Goal: Task Accomplishment & Management: Complete application form

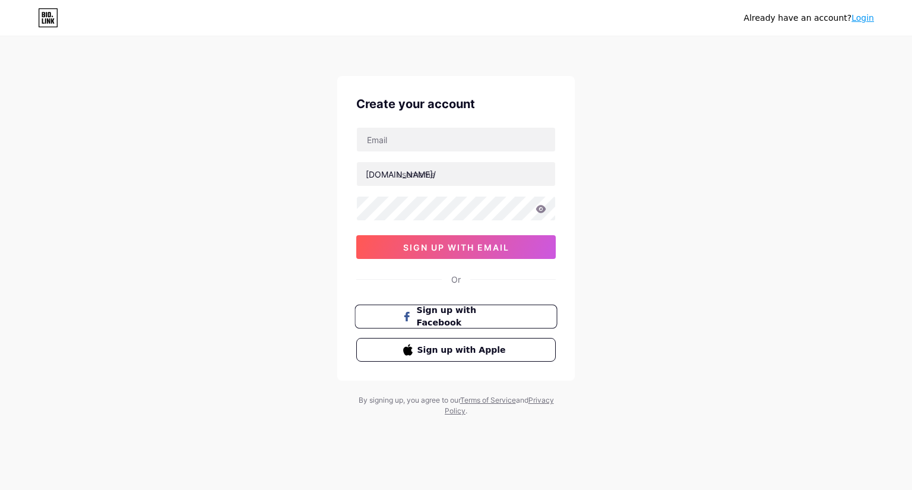
click at [475, 311] on span "Sign up with Facebook" at bounding box center [463, 317] width 93 height 26
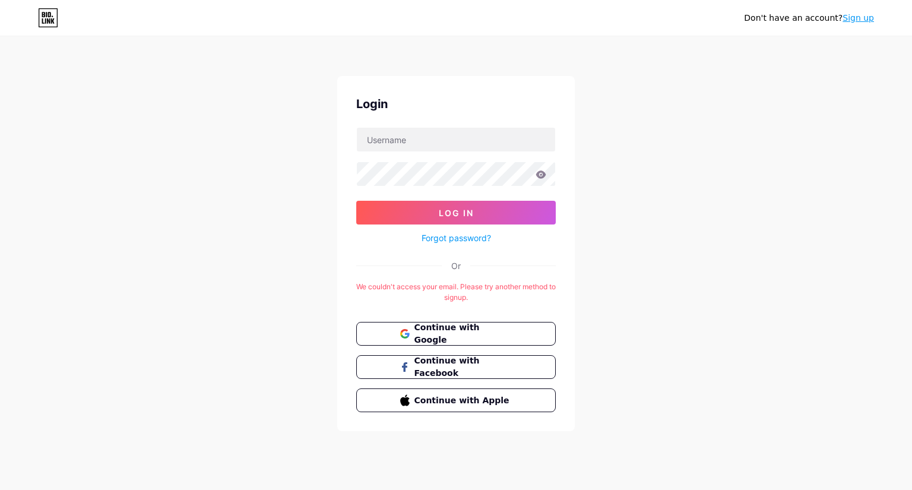
click at [489, 345] on div "Continue with Google Continue with Facebook Continue with Apple" at bounding box center [455, 367] width 199 height 90
click at [494, 332] on span "Continue with Google" at bounding box center [462, 334] width 99 height 26
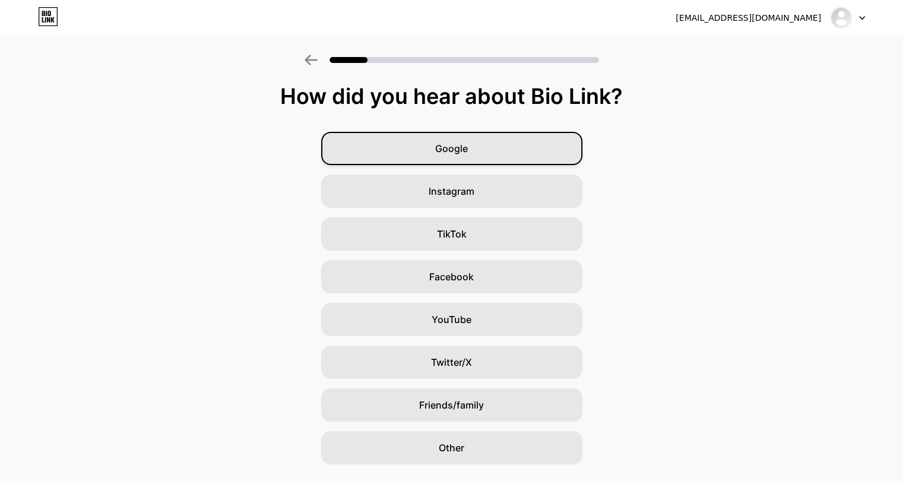
click at [501, 154] on div "Google" at bounding box center [451, 148] width 261 height 33
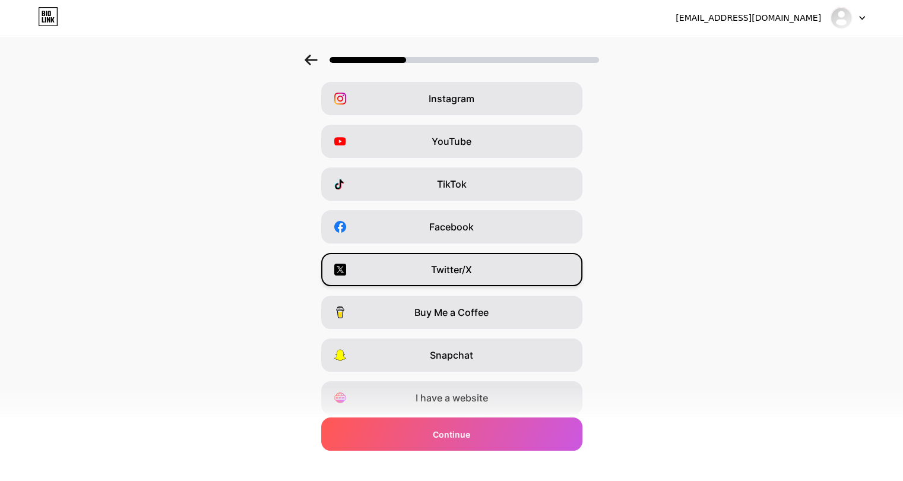
scroll to position [59, 0]
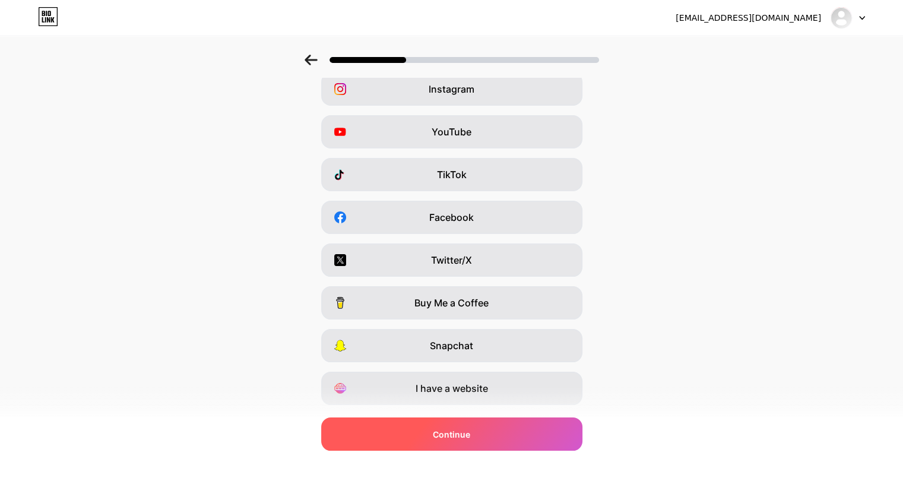
click at [470, 436] on span "Continue" at bounding box center [451, 434] width 37 height 12
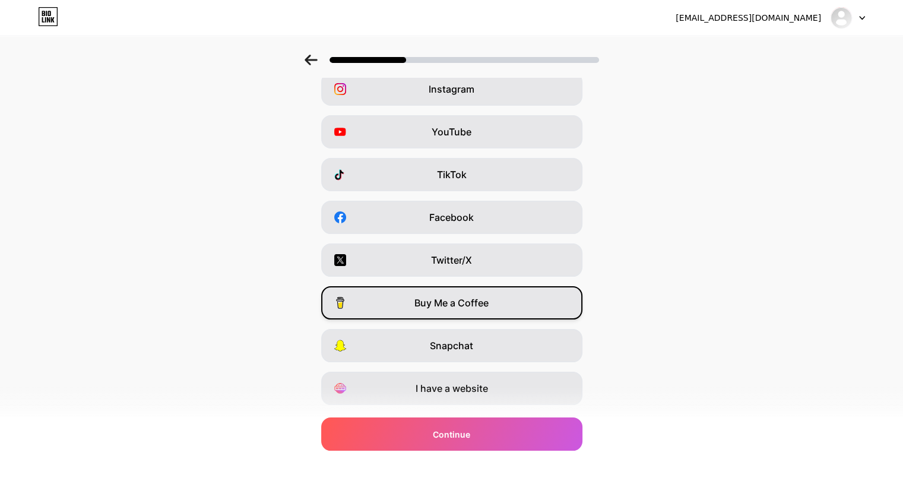
scroll to position [0, 0]
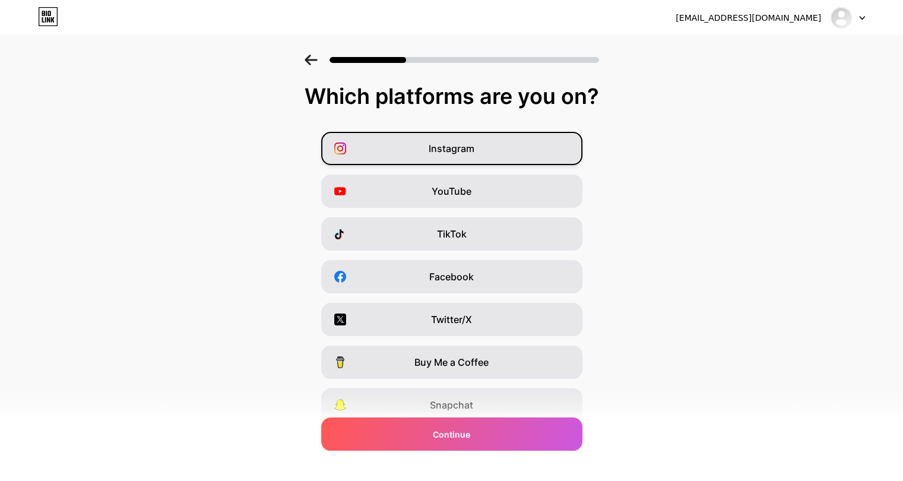
click at [467, 157] on div "Instagram" at bounding box center [451, 148] width 261 height 33
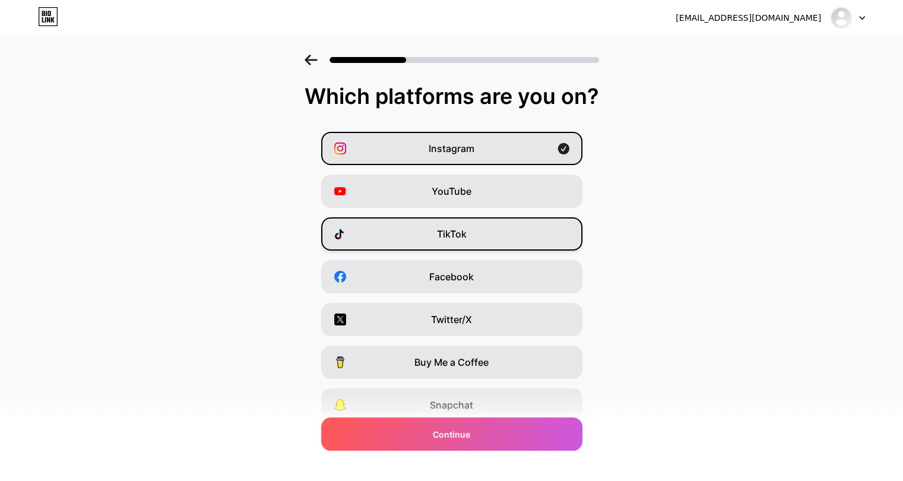
click at [468, 243] on div "TikTok" at bounding box center [451, 233] width 261 height 33
click at [474, 294] on div "Instagram YouTube TikTok Facebook Twitter/X Buy Me a Coffee Snapchat I have a w…" at bounding box center [451, 298] width 891 height 332
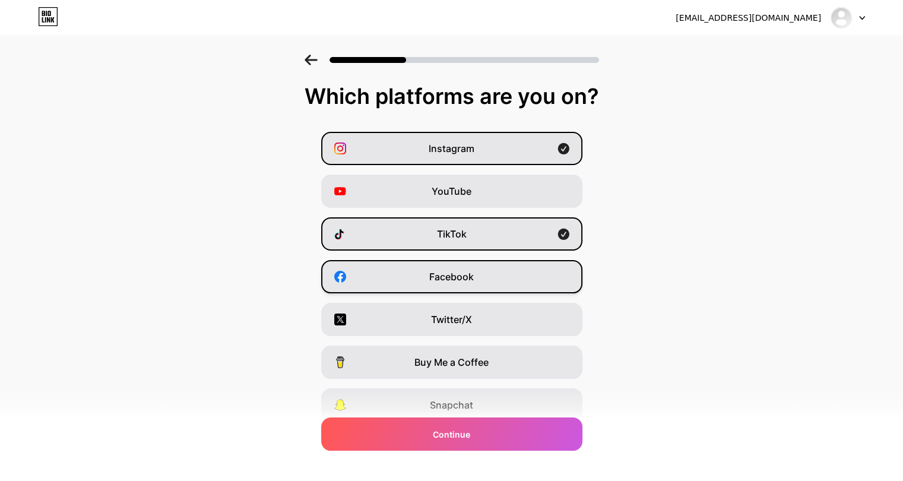
click at [455, 271] on span "Facebook" at bounding box center [451, 276] width 45 height 14
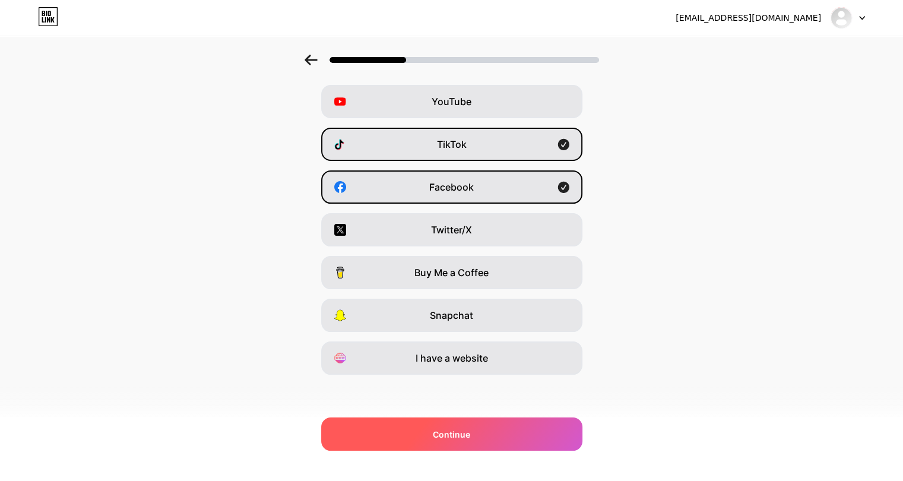
scroll to position [90, 0]
click at [440, 445] on div "Continue" at bounding box center [451, 433] width 261 height 33
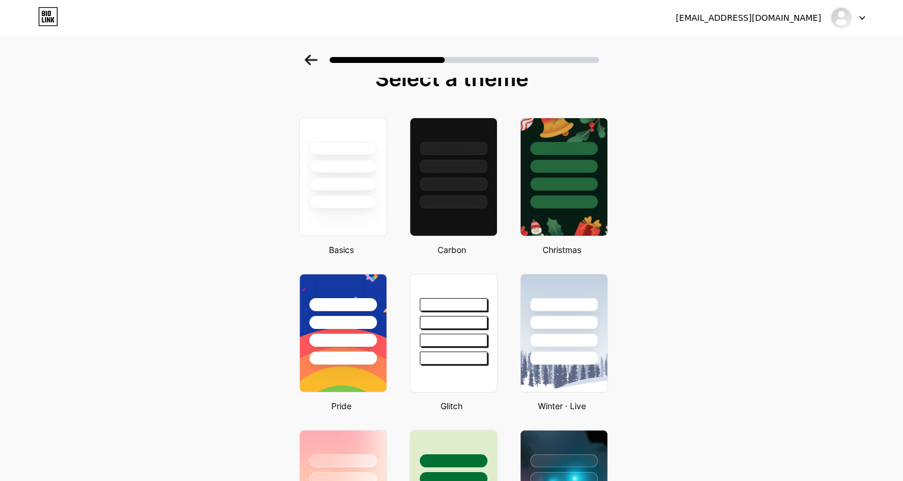
scroll to position [17, 0]
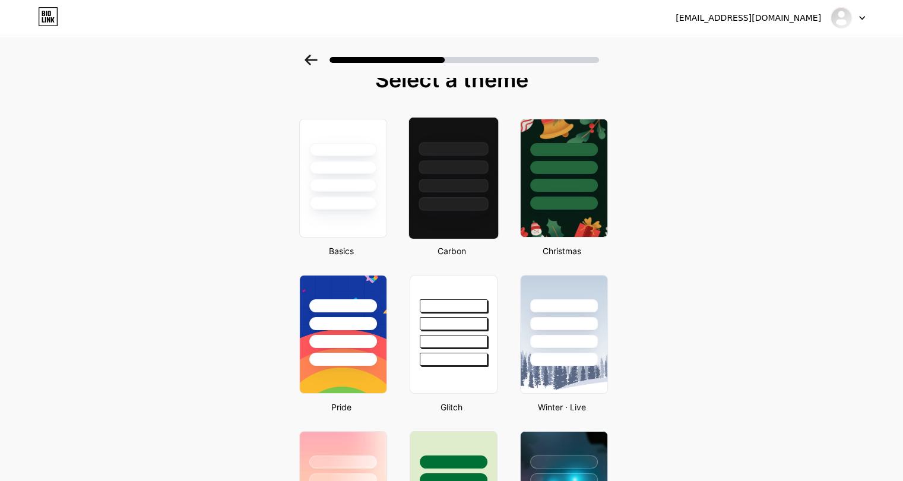
click at [475, 153] on div at bounding box center [452, 149] width 69 height 14
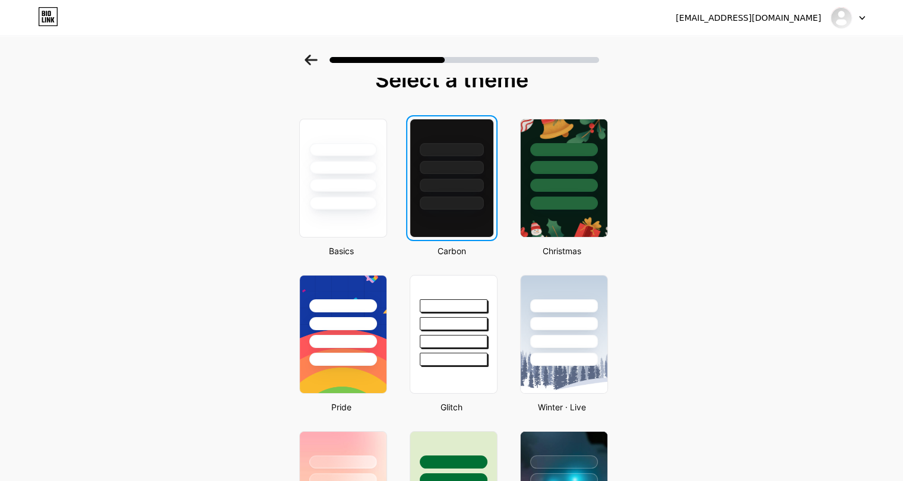
scroll to position [0, 0]
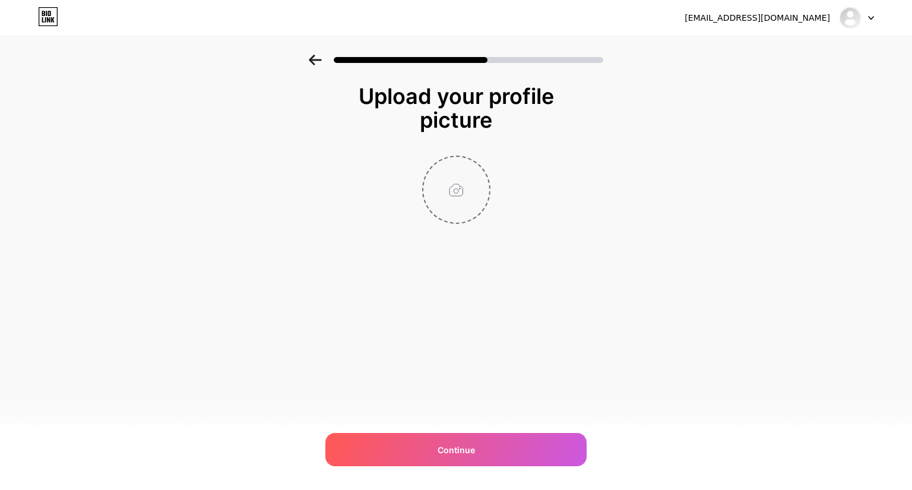
click at [455, 181] on input "file" at bounding box center [456, 190] width 66 height 66
type input "C:\fakepath\غ.jpg"
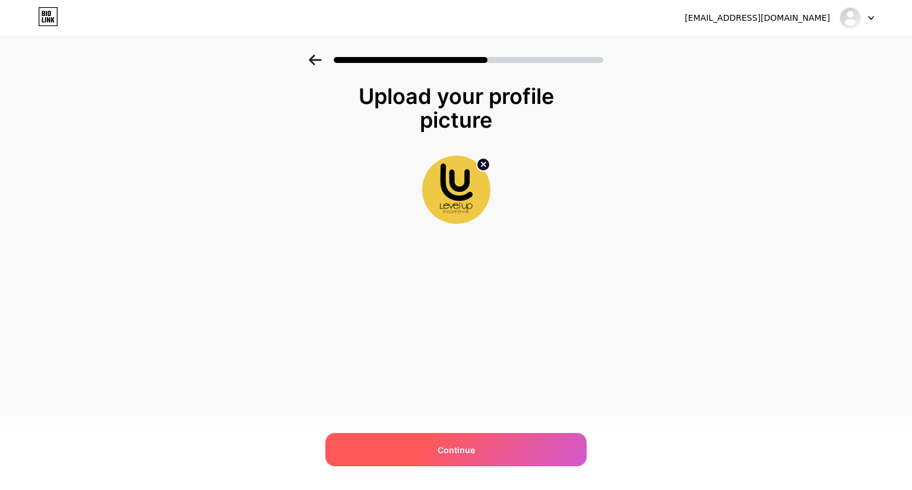
click at [488, 444] on div "Continue" at bounding box center [455, 449] width 261 height 33
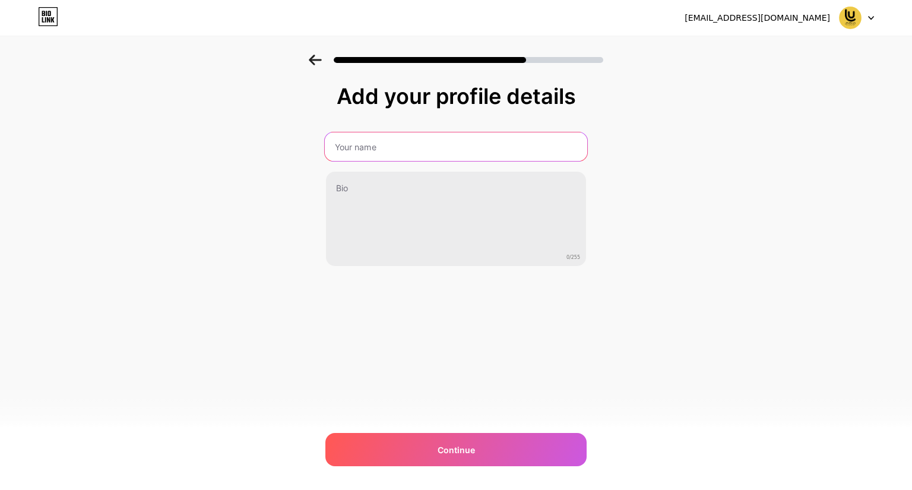
click at [407, 156] on input "text" at bounding box center [456, 146] width 262 height 28
paste input "Level Up Real estate"
type input "Level Up Real estate"
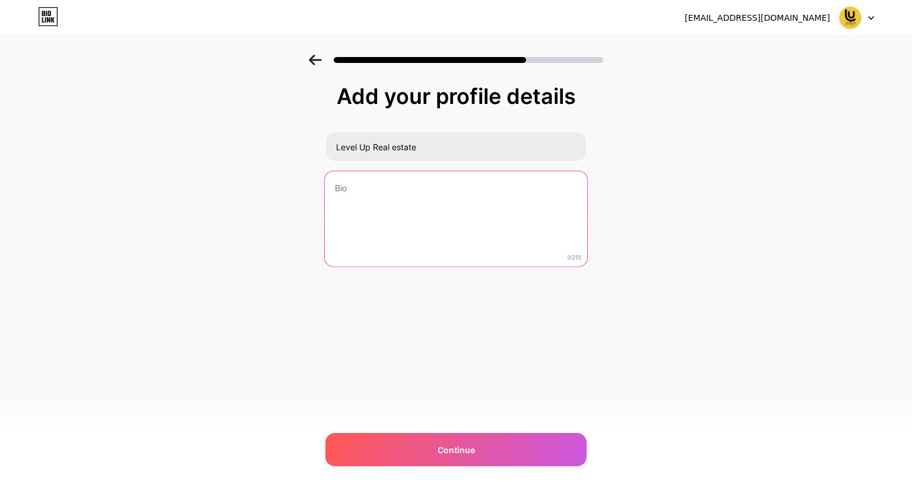
click at [380, 173] on textarea at bounding box center [456, 219] width 262 height 97
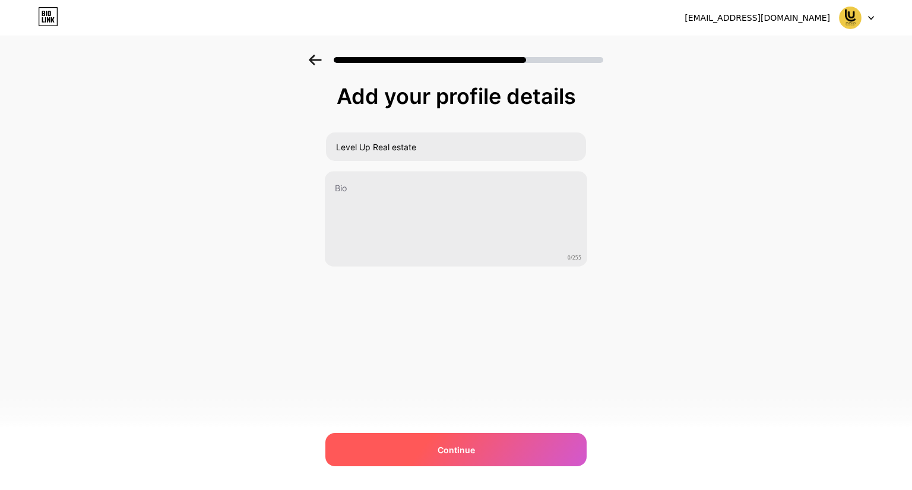
click at [442, 450] on span "Continue" at bounding box center [455, 449] width 37 height 12
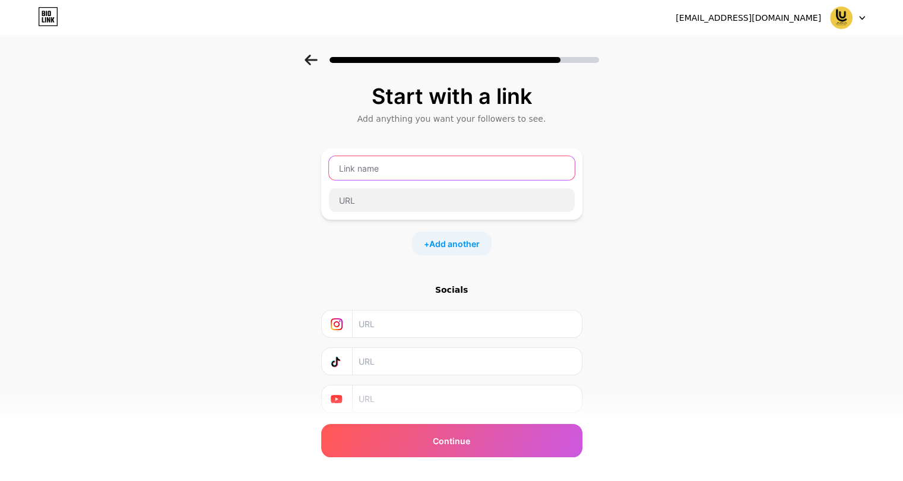
click at [401, 166] on input "text" at bounding box center [452, 168] width 246 height 24
type input "ن"
paste input "Level Up Real estate"
drag, startPoint x: 439, startPoint y: 172, endPoint x: 381, endPoint y: 185, distance: 59.6
click at [381, 185] on div "Level Up Real estate" at bounding box center [451, 184] width 247 height 57
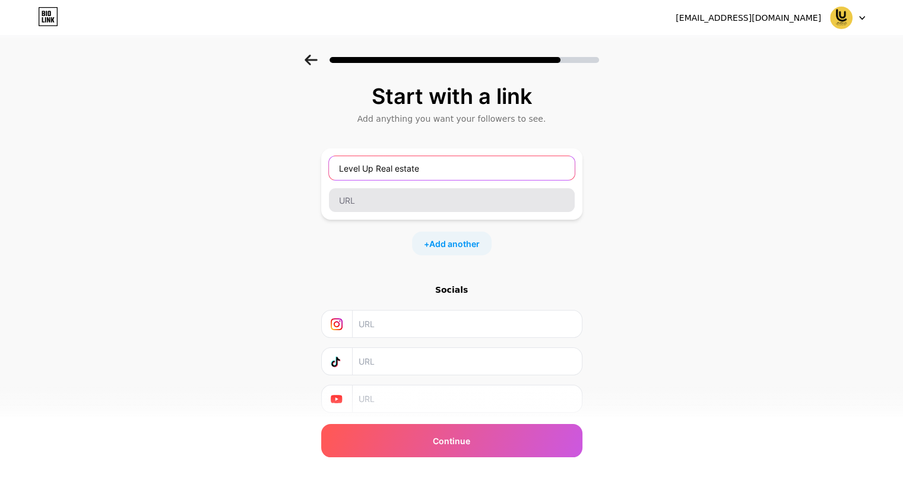
type input "Level Up Real estate"
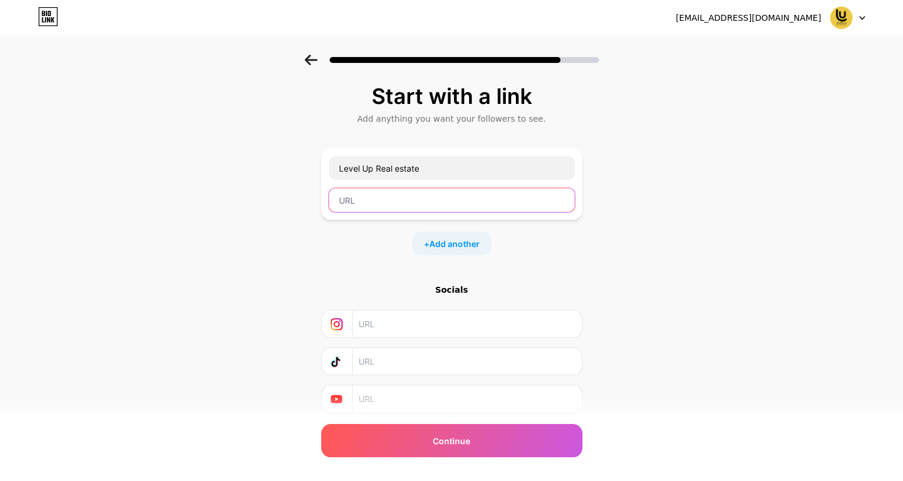
click at [380, 196] on input "text" at bounding box center [452, 200] width 246 height 24
paste input "Level Up Real estate"
click at [380, 199] on input "Level Up Real estate" at bounding box center [452, 200] width 246 height 24
click at [398, 200] on input "Level UpReal estate" at bounding box center [452, 200] width 246 height 24
click at [364, 202] on input "Level UpRealestate" at bounding box center [452, 200] width 246 height 24
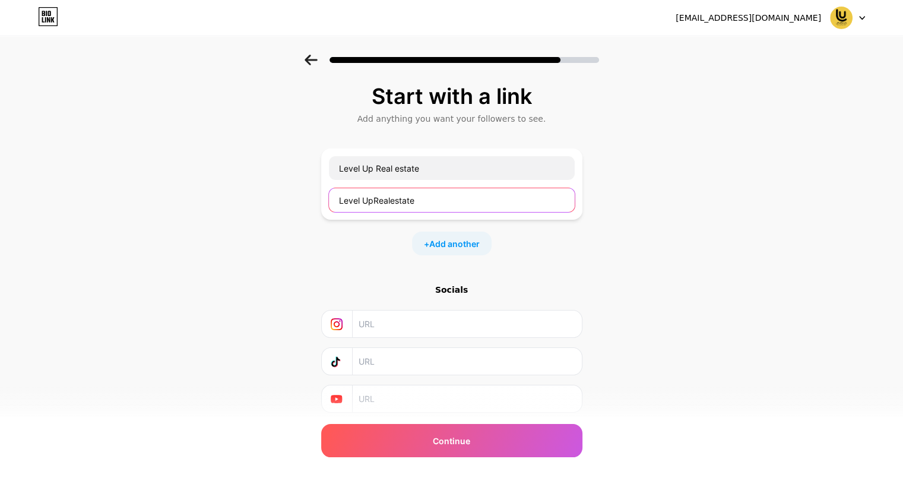
click at [368, 202] on input "Level UpRealestate" at bounding box center [452, 200] width 246 height 24
type input "LevelUpRealestate"
click at [427, 328] on input "text" at bounding box center [466, 323] width 215 height 27
click at [380, 333] on input "text" at bounding box center [466, 323] width 215 height 27
paste input "[URL][EMAIL_ADDRESS][DOMAIN_NAME][DOMAIN_NAME]"
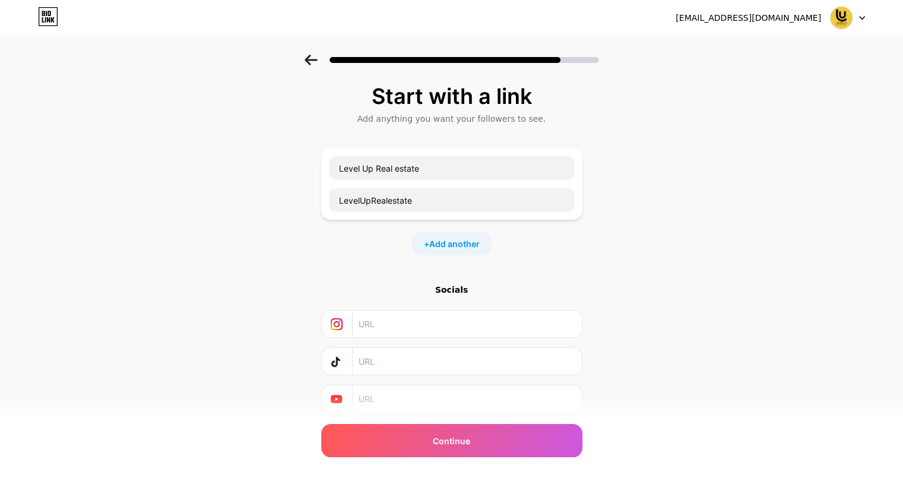
type input "[URL][EMAIL_ADDRESS][DOMAIN_NAME][DOMAIN_NAME]"
drag, startPoint x: 408, startPoint y: 322, endPoint x: 340, endPoint y: 330, distance: 68.1
click at [340, 330] on div "[URL][EMAIL_ADDRESS][DOMAIN_NAME][DOMAIN_NAME]" at bounding box center [452, 323] width 246 height 27
click at [413, 363] on input "text" at bounding box center [466, 361] width 215 height 27
paste input "[URL][EMAIL_ADDRESS][DOMAIN_NAME][DOMAIN_NAME]"
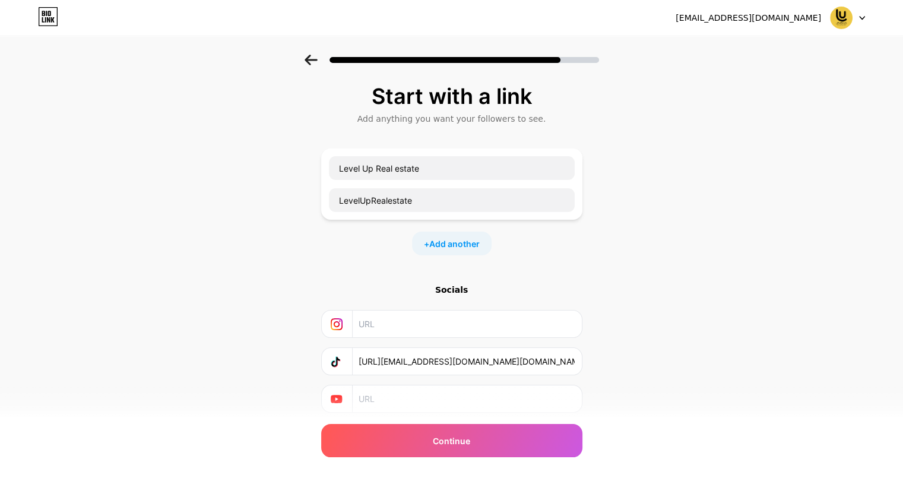
scroll to position [0, 72]
type input "[URL][EMAIL_ADDRESS][DOMAIN_NAME][DOMAIN_NAME]"
click at [382, 323] on input "text" at bounding box center [466, 323] width 215 height 27
paste input "[URL][DOMAIN_NAME]"
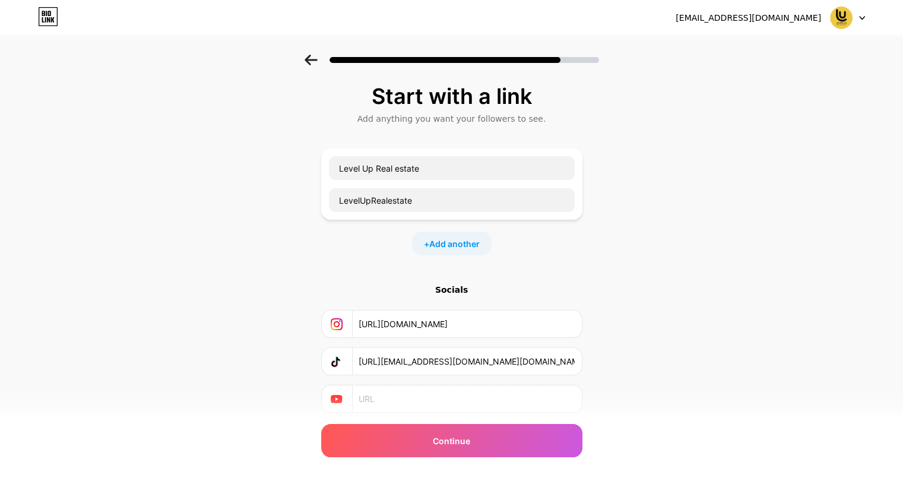
scroll to position [0, 138]
type input "[URL][DOMAIN_NAME]"
click at [395, 402] on input "text" at bounding box center [466, 398] width 215 height 27
click at [342, 397] on icon at bounding box center [336, 399] width 11 height 8
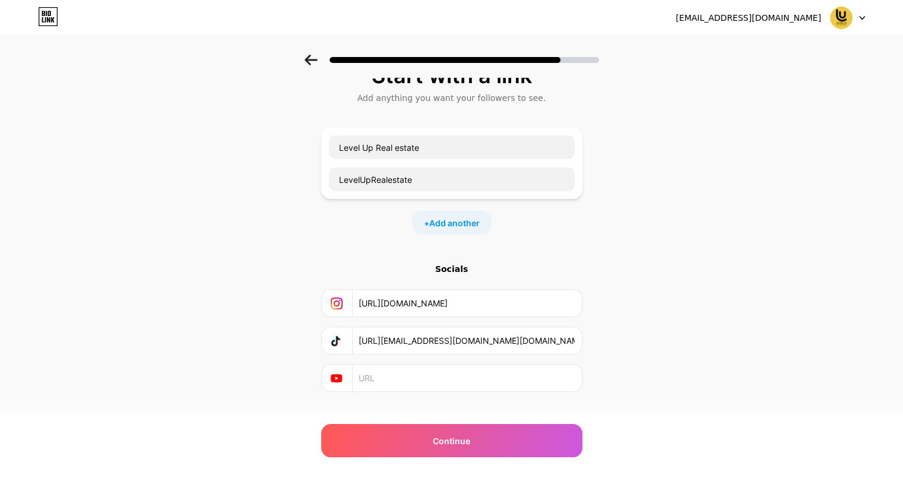
scroll to position [37, 0]
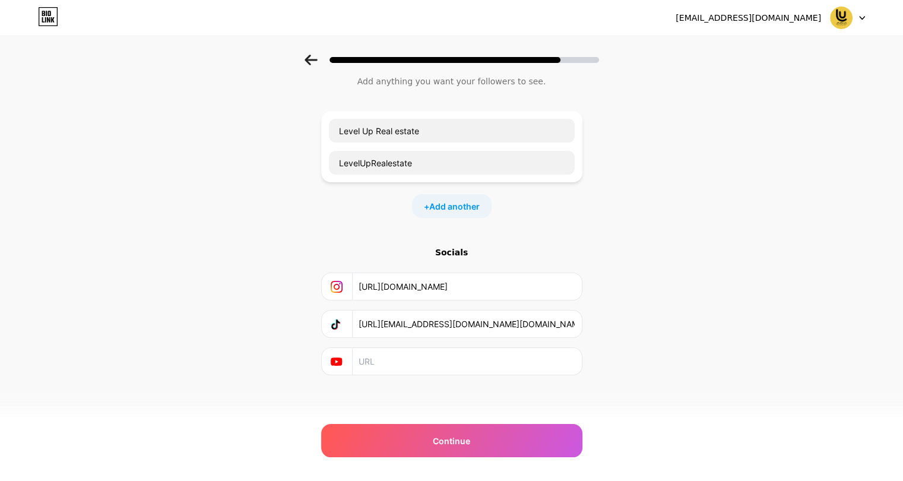
click at [342, 361] on icon at bounding box center [336, 361] width 11 height 8
click at [453, 252] on div "Socials" at bounding box center [451, 252] width 261 height 12
click at [470, 214] on div "+ Add another" at bounding box center [452, 206] width 80 height 24
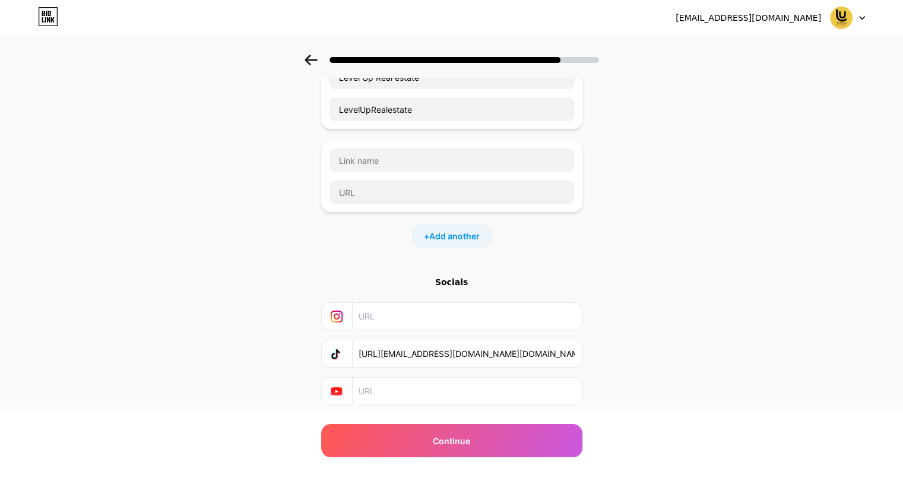
scroll to position [120, 0]
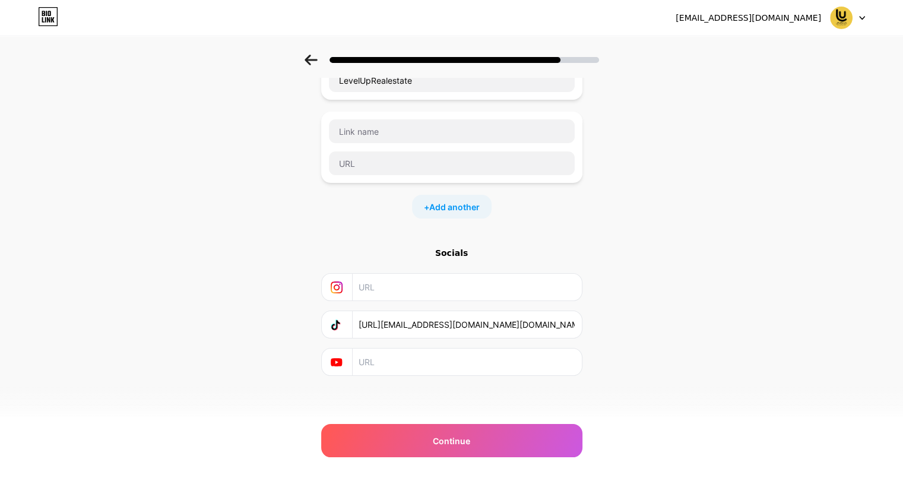
click at [421, 295] on input "text" at bounding box center [466, 287] width 215 height 27
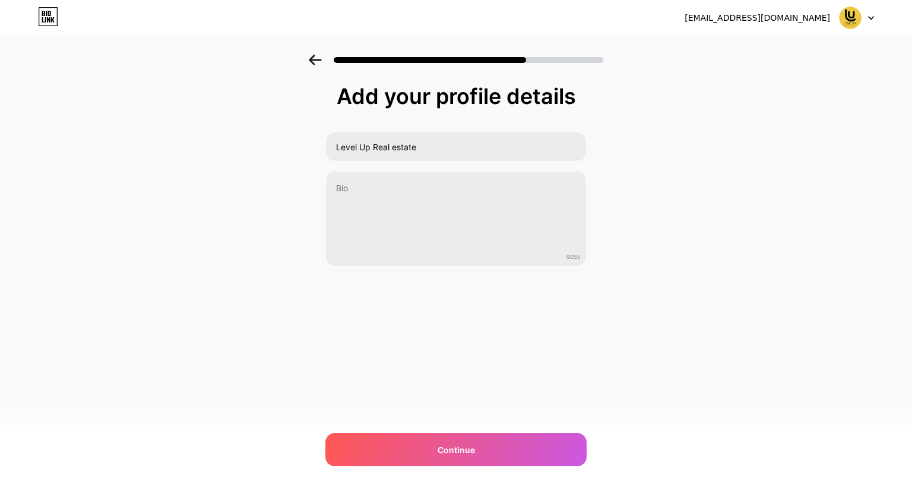
click at [430, 424] on div "designerahmedaik@gmail.com Logout Link Copied Add your profile details Level Up…" at bounding box center [456, 245] width 912 height 490
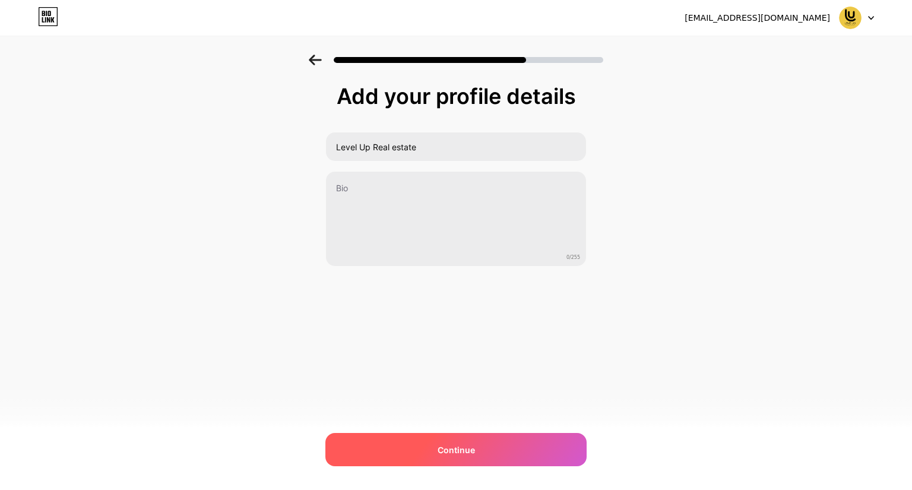
click at [432, 438] on div "Continue" at bounding box center [455, 449] width 261 height 33
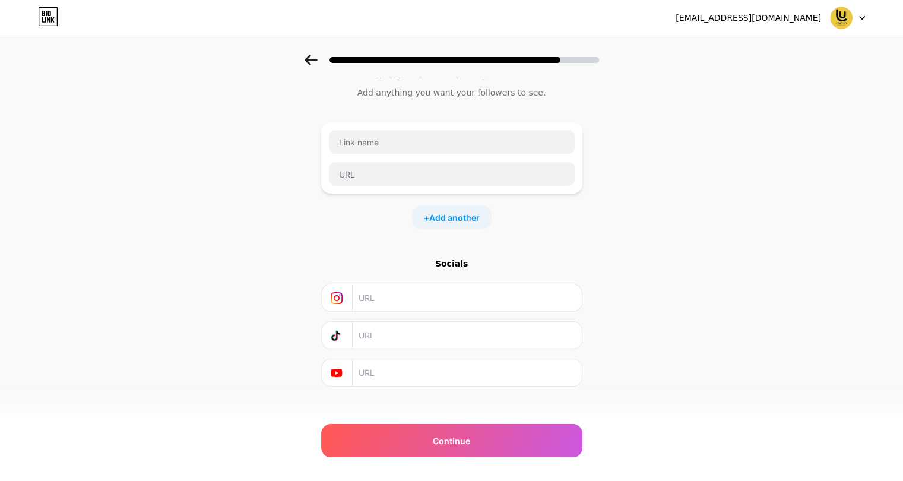
scroll to position [37, 0]
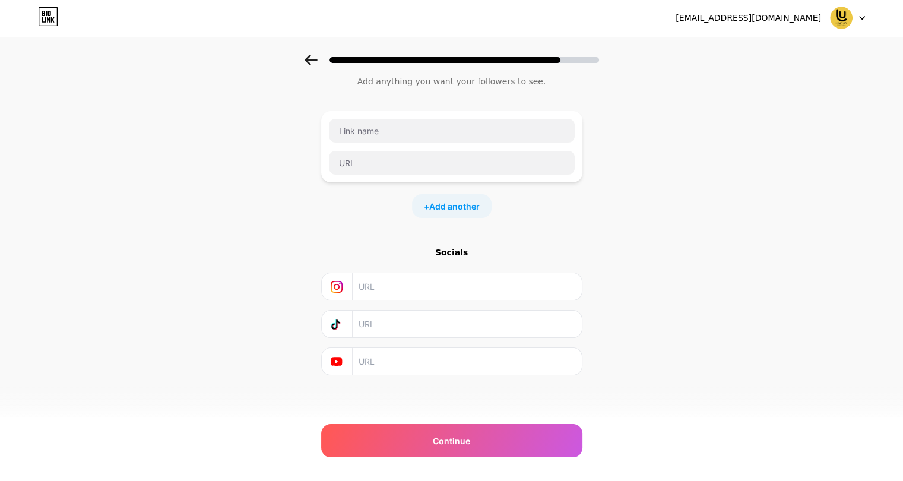
click at [339, 363] on icon at bounding box center [336, 361] width 11 height 8
click at [388, 362] on input "text" at bounding box center [466, 361] width 215 height 27
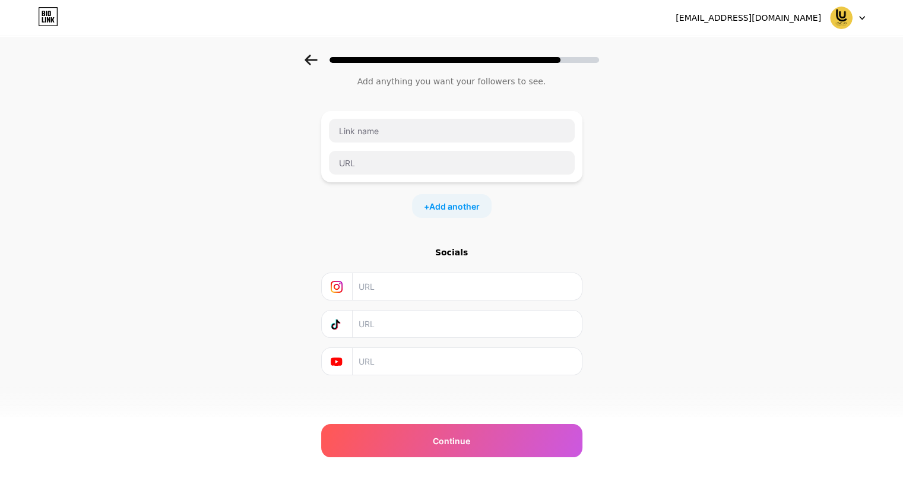
click at [388, 362] on input "text" at bounding box center [466, 361] width 215 height 27
click at [452, 256] on div "Socials" at bounding box center [451, 252] width 261 height 12
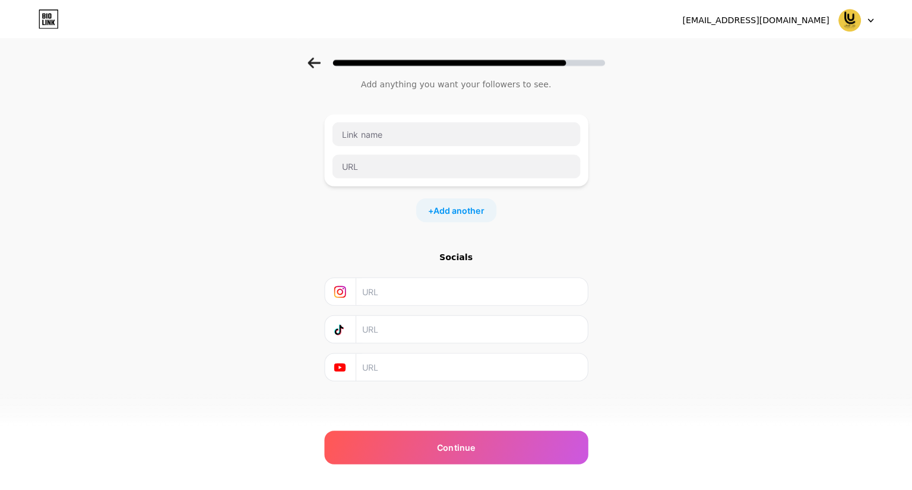
scroll to position [0, 0]
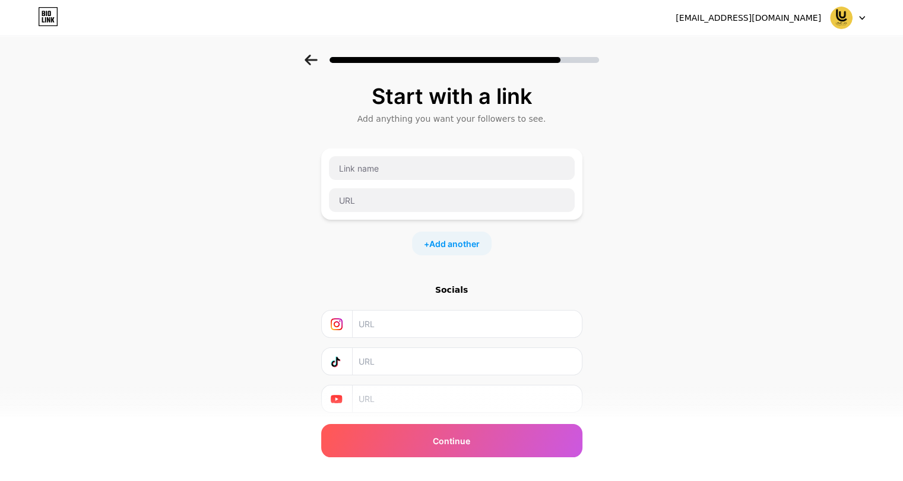
click at [767, 23] on div "[EMAIL_ADDRESS][DOMAIN_NAME]" at bounding box center [747, 18] width 145 height 12
click at [835, 18] on img at bounding box center [841, 18] width 23 height 23
click at [419, 64] on div at bounding box center [452, 60] width 294 height 11
click at [50, 12] on icon at bounding box center [48, 13] width 3 height 5
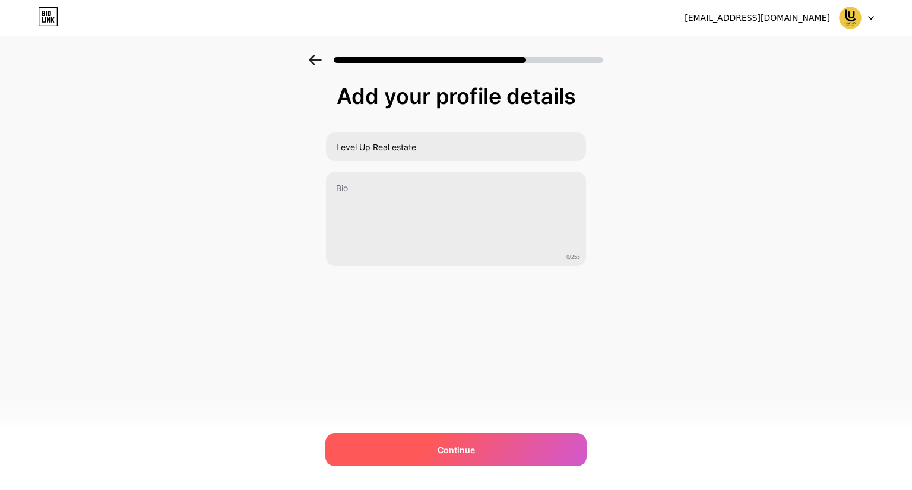
click at [448, 449] on span "Continue" at bounding box center [455, 449] width 37 height 12
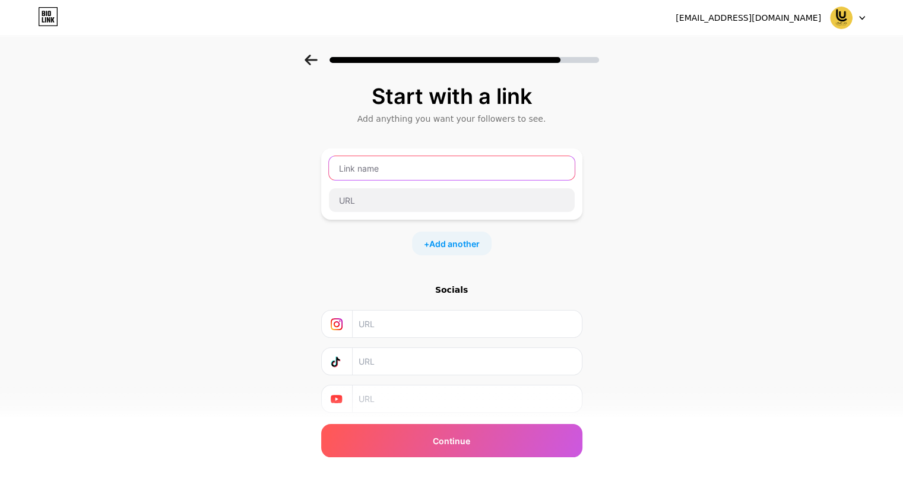
click at [360, 166] on input "text" at bounding box center [452, 168] width 246 height 24
click at [361, 166] on input "text" at bounding box center [452, 168] width 246 height 24
drag, startPoint x: 361, startPoint y: 166, endPoint x: 293, endPoint y: 240, distance: 100.8
click at [291, 238] on div "Start with a link Add anything you want your followers to see. + Add another So…" at bounding box center [451, 263] width 903 height 417
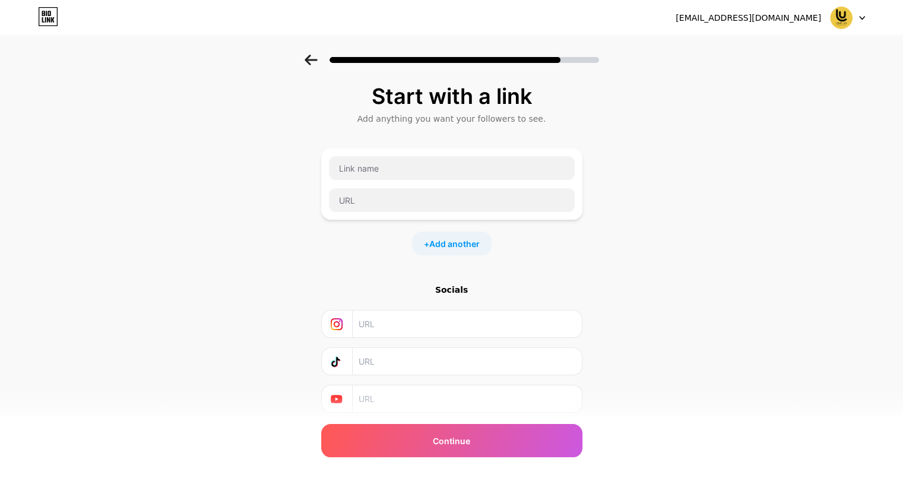
click at [401, 363] on input "text" at bounding box center [466, 361] width 215 height 27
paste input "[URL][DOMAIN_NAME][CREDIT_CARD_NUMBER]"
type input "[URL][DOMAIN_NAME][CREDIT_CARD_NUMBER]"
click at [388, 317] on input "text" at bounding box center [466, 323] width 215 height 27
paste input "[URL][DOMAIN_NAME]"
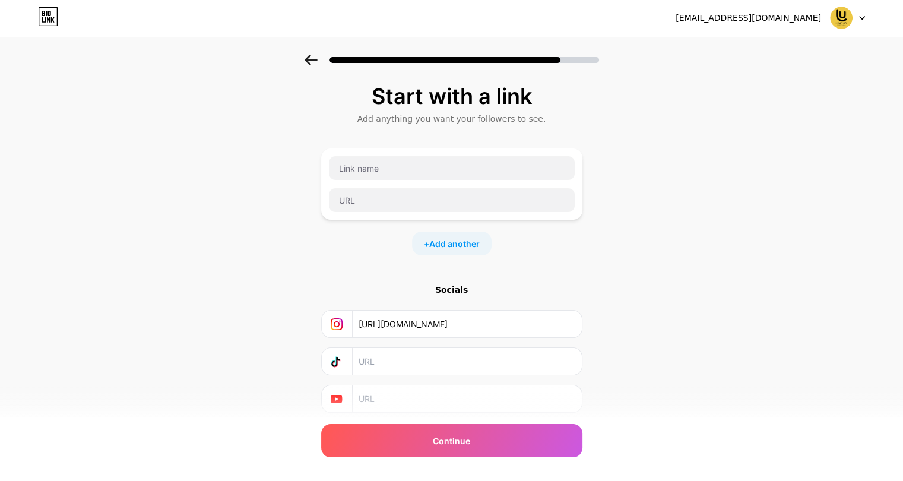
scroll to position [0, 138]
type input "[URL][DOMAIN_NAME]"
click at [393, 362] on input "text" at bounding box center [466, 361] width 215 height 27
paste input "[URL][EMAIL_ADDRESS][DOMAIN_NAME][DOMAIN_NAME]"
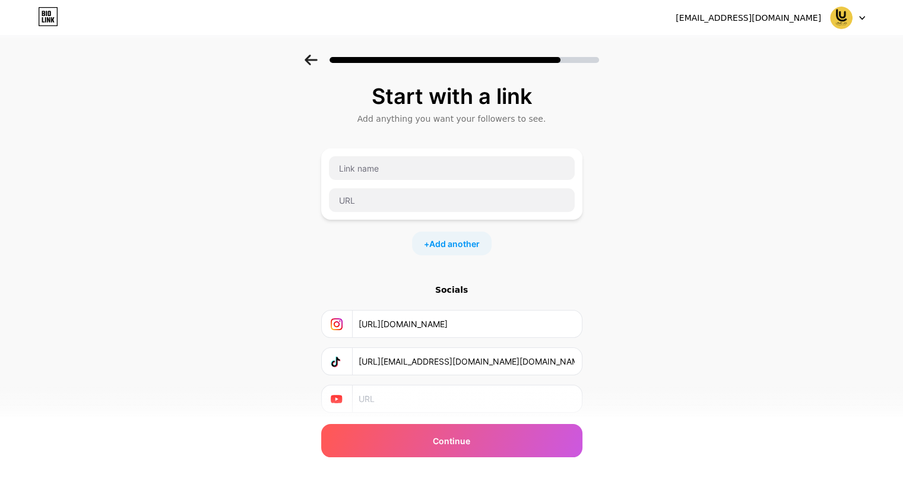
scroll to position [0, 72]
type input "[URL][EMAIL_ADDRESS][DOMAIN_NAME][DOMAIN_NAME]"
click at [406, 386] on input "text" at bounding box center [466, 398] width 215 height 27
paste input "[URL][DOMAIN_NAME]"
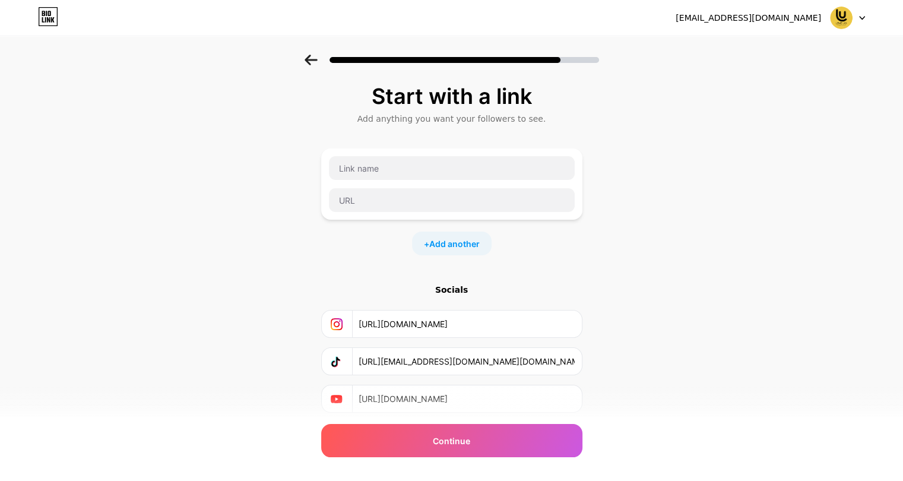
scroll to position [0, 48]
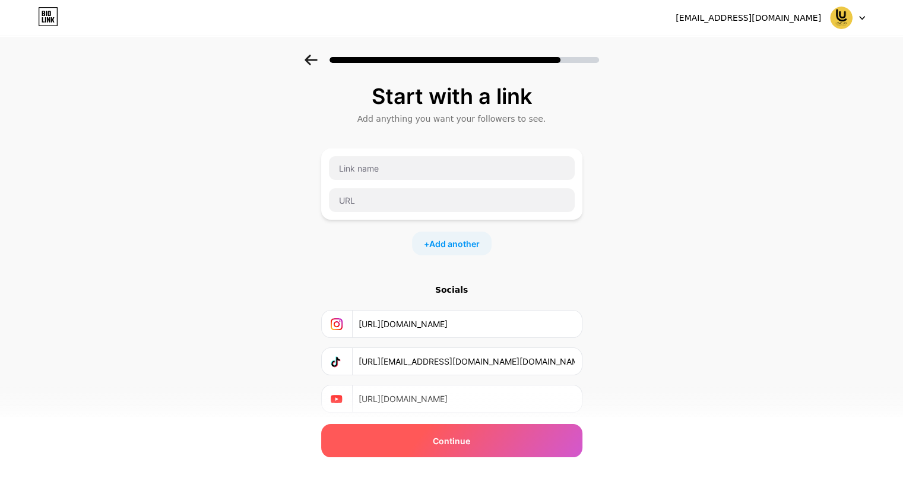
type input "[URL][DOMAIN_NAME]"
click at [410, 431] on div "Continue" at bounding box center [451, 440] width 261 height 33
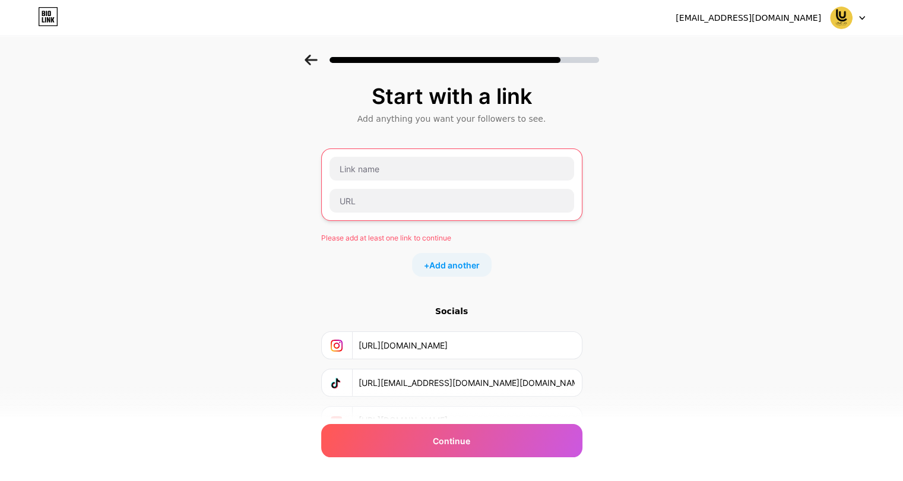
click at [398, 137] on div "Start with a link Add anything you want your followers to see. Please add at le…" at bounding box center [451, 259] width 261 height 350
click at [389, 160] on input "text" at bounding box center [451, 169] width 245 height 24
paste input "Level Up Real estate"
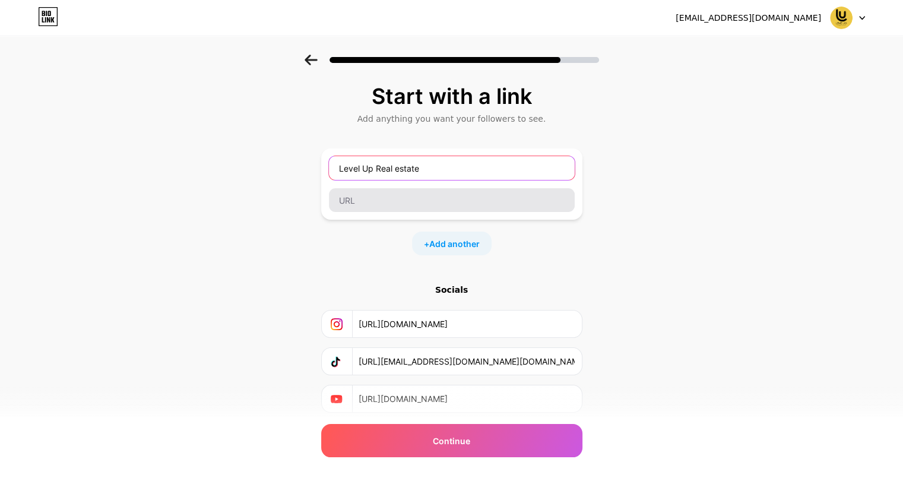
type input "Level Up Real estate"
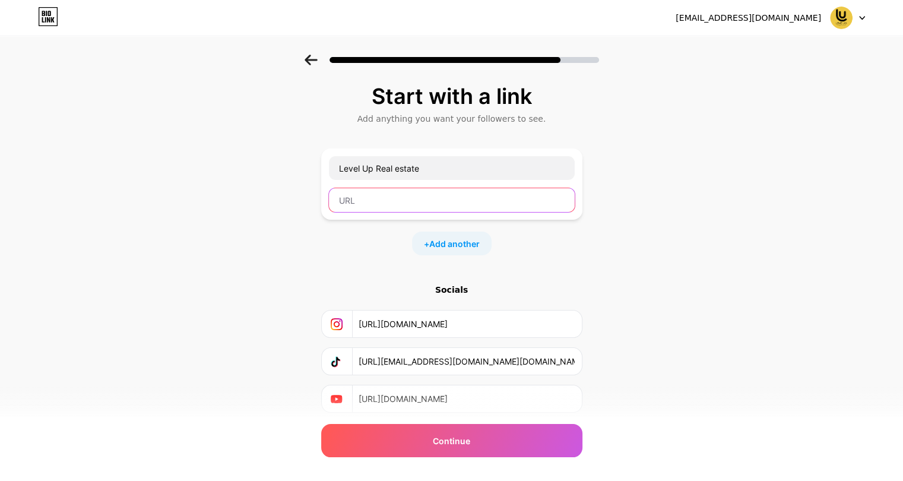
click at [394, 191] on input "text" at bounding box center [452, 200] width 246 height 24
paste input "Level Up Real estate"
click at [399, 200] on input "Level Up Real estate" at bounding box center [452, 200] width 246 height 24
click at [379, 200] on input "Level Up Realestate" at bounding box center [452, 200] width 246 height 24
click at [365, 199] on input "Level UpRealestate" at bounding box center [452, 200] width 246 height 24
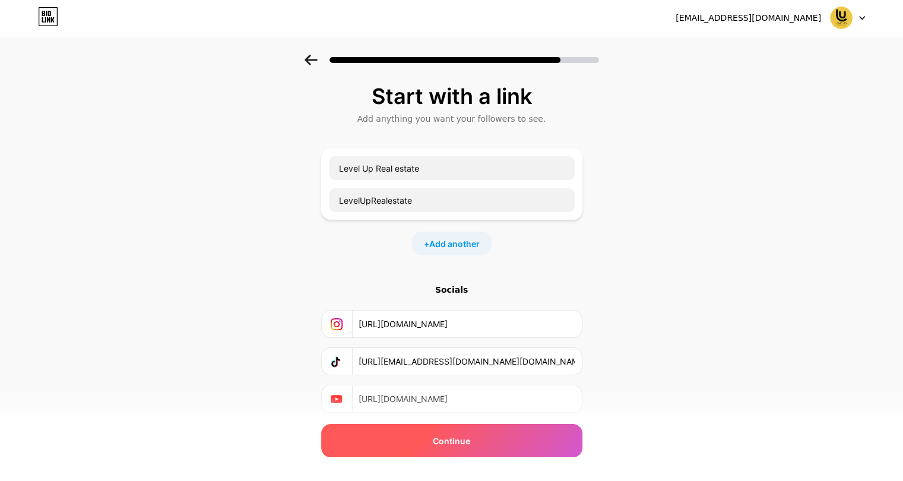
click at [427, 432] on div "Continue" at bounding box center [451, 440] width 261 height 33
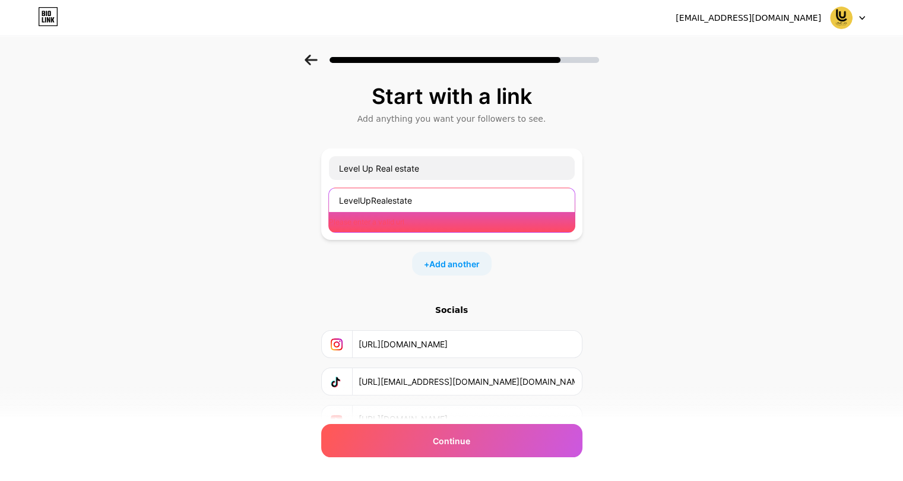
click at [437, 202] on input "LevelUpRealestate" at bounding box center [452, 200] width 246 height 24
click at [434, 201] on input "LevelUpRealestate" at bounding box center [452, 200] width 246 height 24
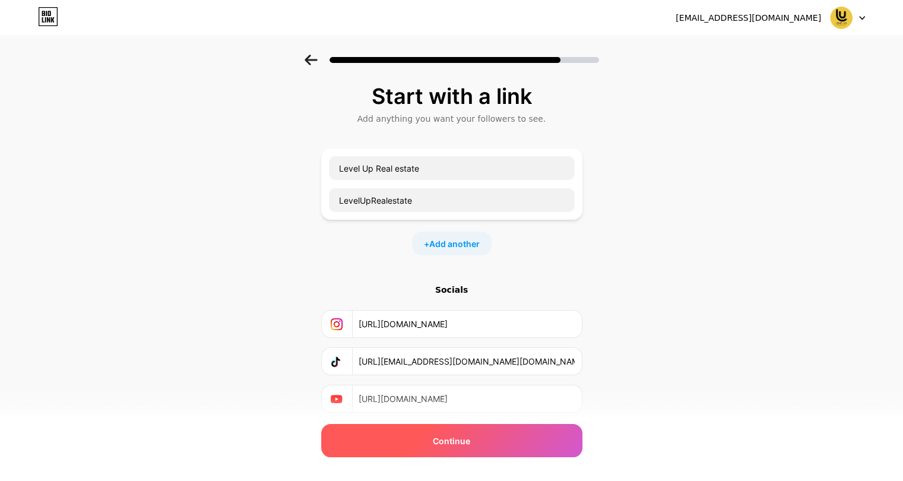
click at [449, 437] on span "Continue" at bounding box center [451, 441] width 37 height 12
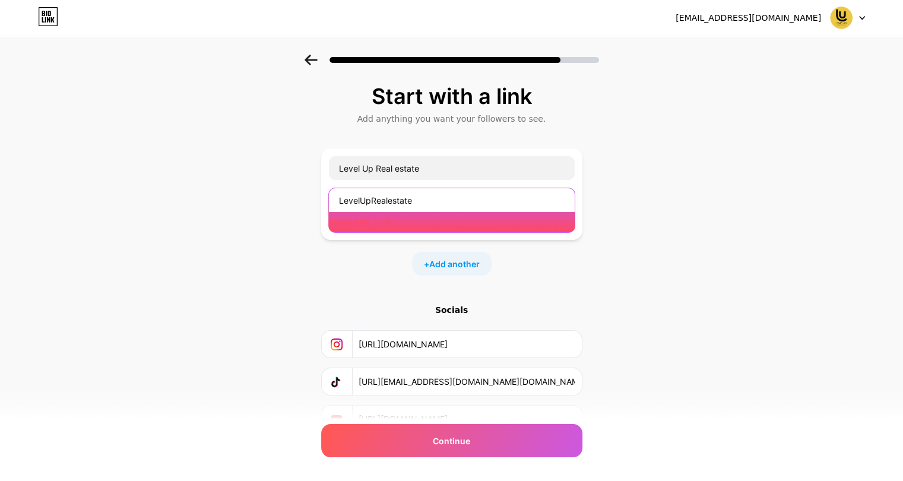
click at [436, 196] on input "LevelUpRealestate" at bounding box center [452, 200] width 246 height 24
drag, startPoint x: 436, startPoint y: 196, endPoint x: 392, endPoint y: 209, distance: 45.7
click at [392, 209] on input "LevelUpRealestate" at bounding box center [452, 200] width 246 height 24
click at [393, 193] on input "LevelUpRealestate" at bounding box center [452, 200] width 246 height 24
click at [418, 205] on input "LevelUpRealestate" at bounding box center [452, 200] width 246 height 24
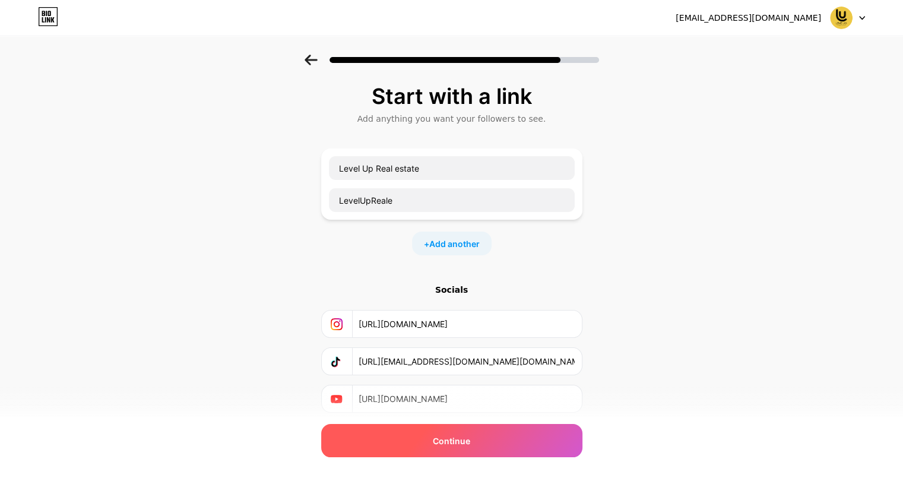
click at [459, 436] on span "Continue" at bounding box center [451, 441] width 37 height 12
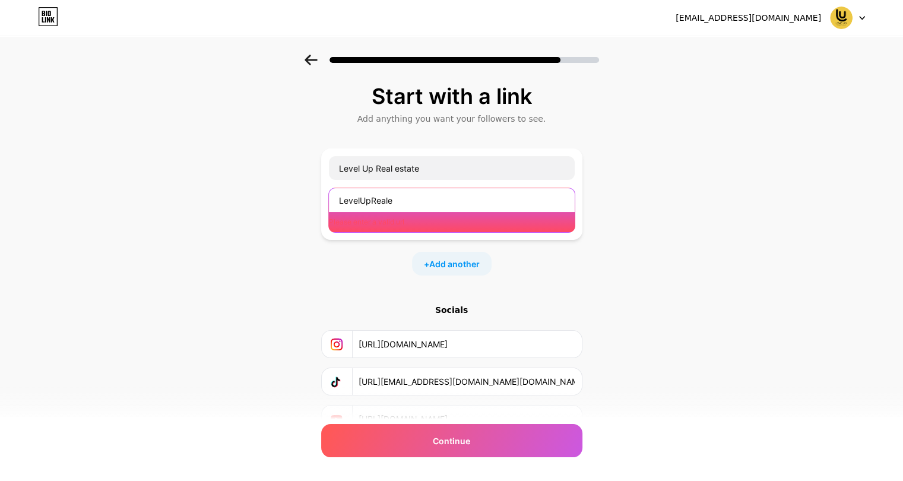
click at [420, 196] on input "LevelUpReale" at bounding box center [452, 200] width 246 height 24
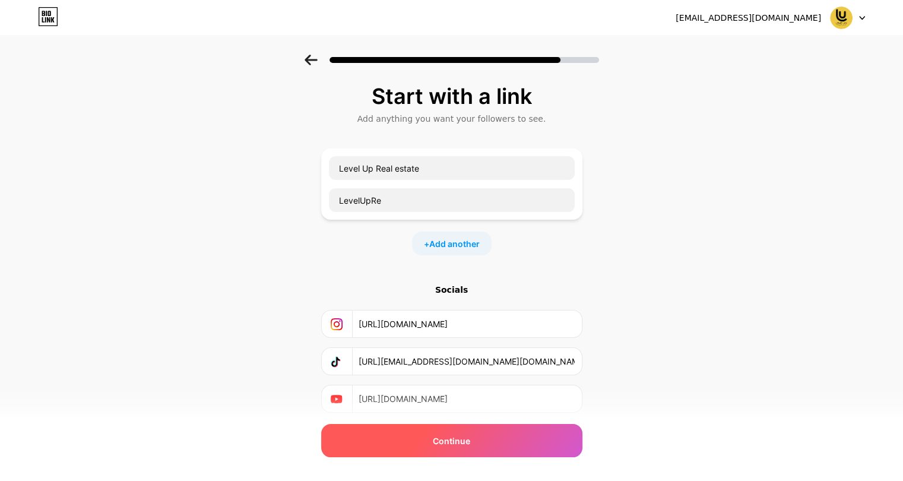
click at [429, 446] on div "Continue" at bounding box center [451, 440] width 261 height 33
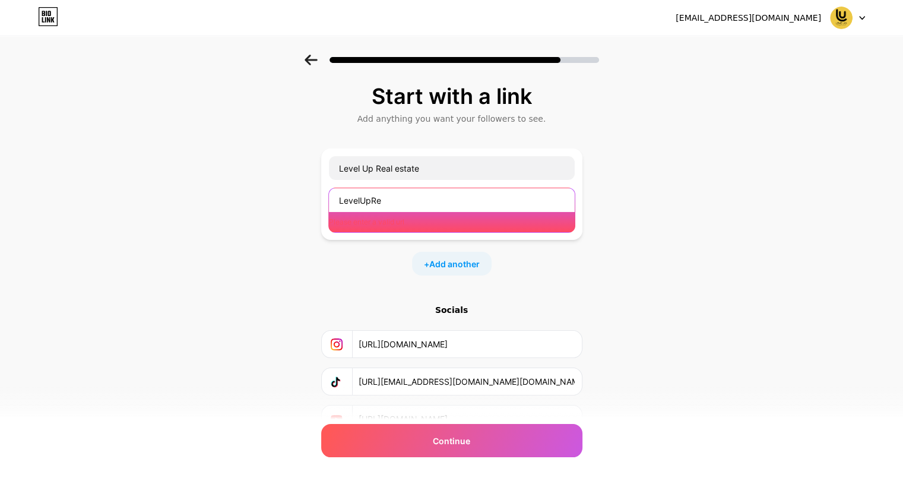
click at [392, 198] on input "LevelUpRe" at bounding box center [452, 200] width 246 height 24
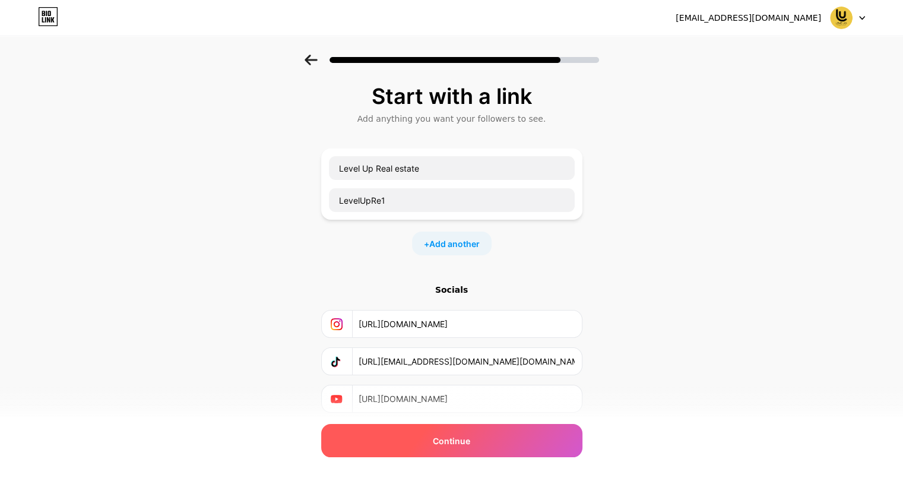
click at [418, 437] on div "Continue" at bounding box center [451, 440] width 261 height 33
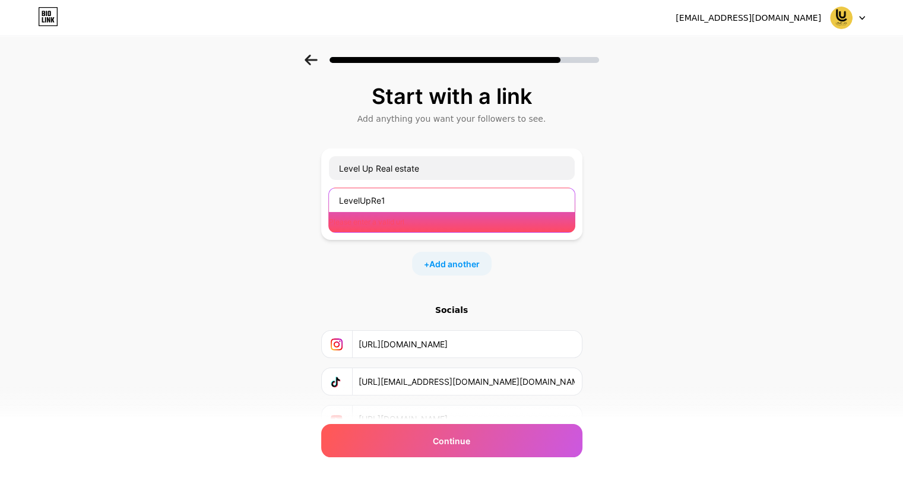
click at [408, 196] on input "LevelUpRe1" at bounding box center [452, 200] width 246 height 24
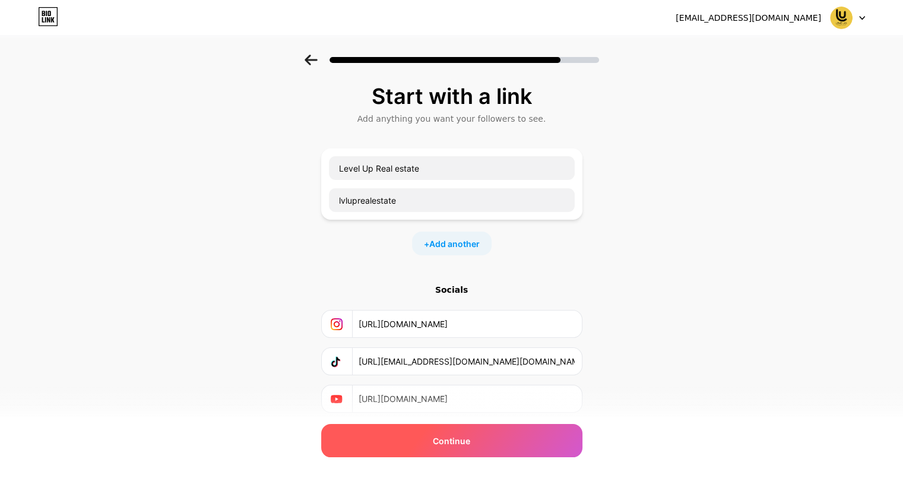
click at [437, 446] on span "Continue" at bounding box center [451, 441] width 37 height 12
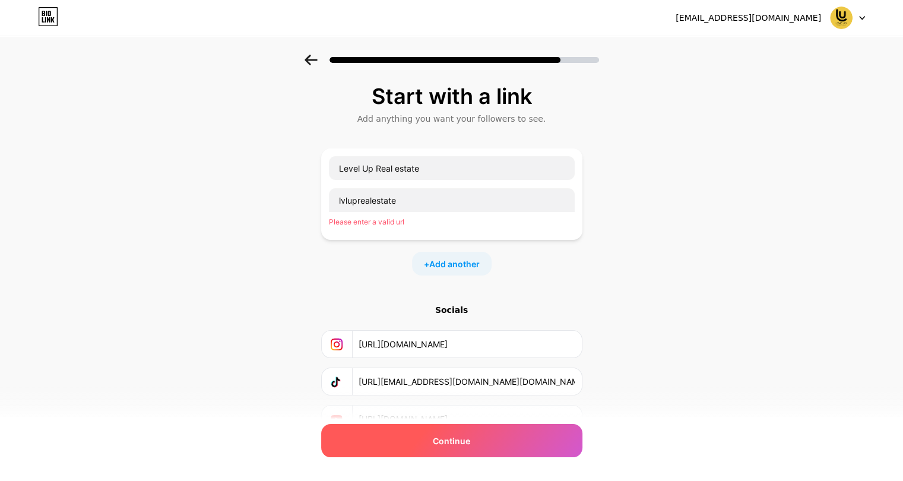
click at [437, 446] on span "Continue" at bounding box center [451, 441] width 37 height 12
drag, startPoint x: 437, startPoint y: 446, endPoint x: 437, endPoint y: 432, distance: 14.3
click at [437, 445] on span "Continue" at bounding box center [451, 441] width 37 height 12
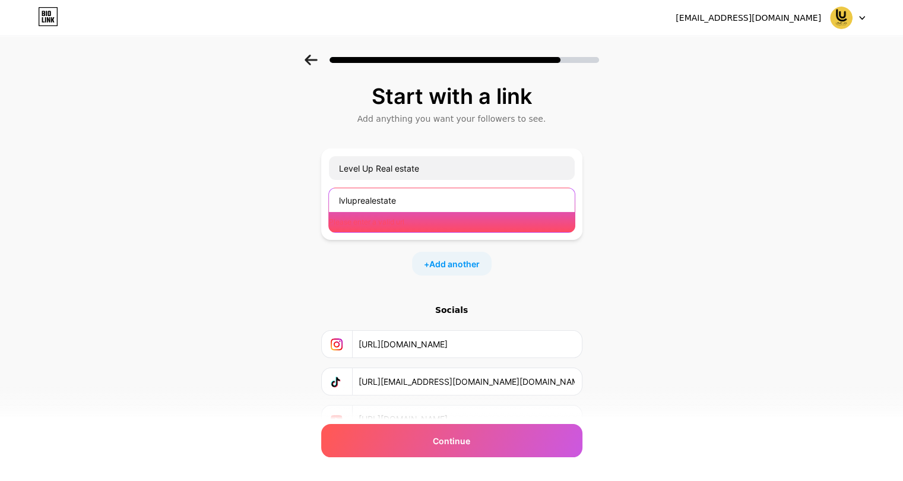
click at [340, 206] on input "lvluprealestate" at bounding box center [452, 200] width 246 height 24
click at [341, 198] on input "lvluprealestate" at bounding box center [452, 200] width 246 height 24
click at [443, 203] on input "lvluprealestate" at bounding box center [452, 200] width 246 height 24
paste input "[URL][DOMAIN_NAME][CREDIT_CARD_NUMBER]"
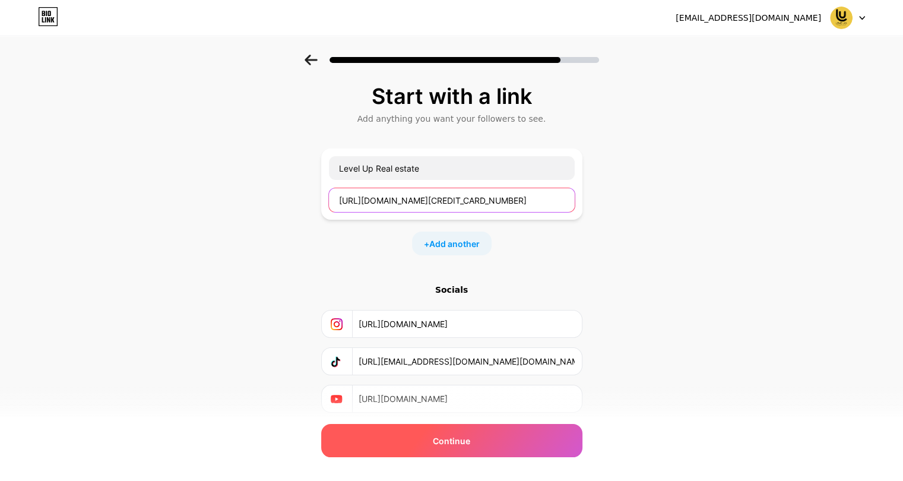
type input "[URL][DOMAIN_NAME][CREDIT_CARD_NUMBER]"
click at [457, 441] on span "Continue" at bounding box center [451, 441] width 37 height 12
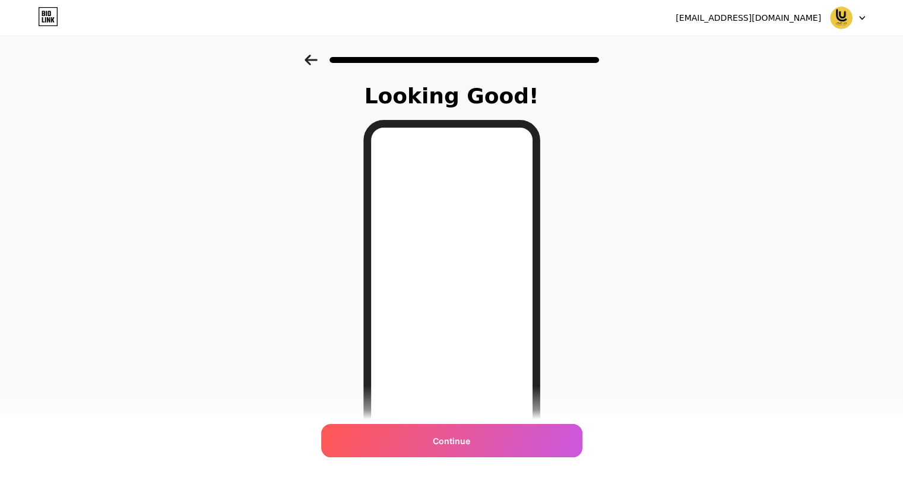
scroll to position [116, 0]
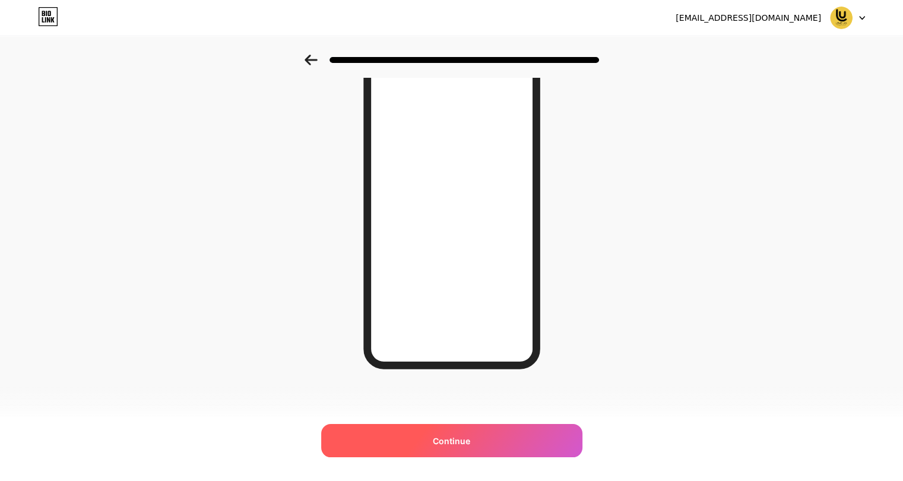
click at [471, 449] on div "Continue" at bounding box center [451, 440] width 261 height 33
